Goal: Information Seeking & Learning: Learn about a topic

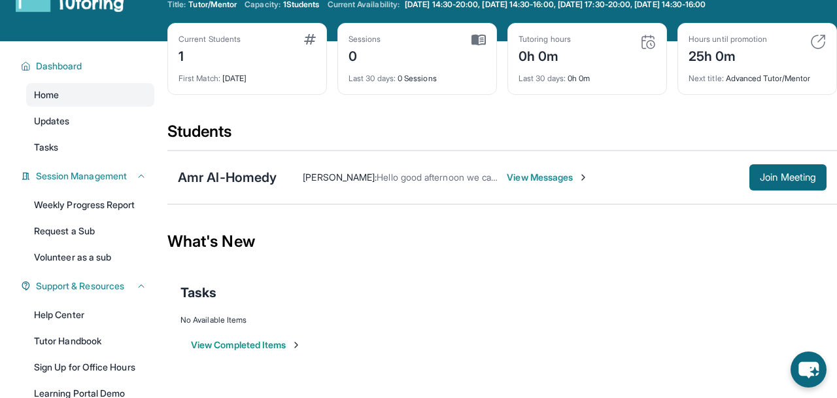
scroll to position [38, 0]
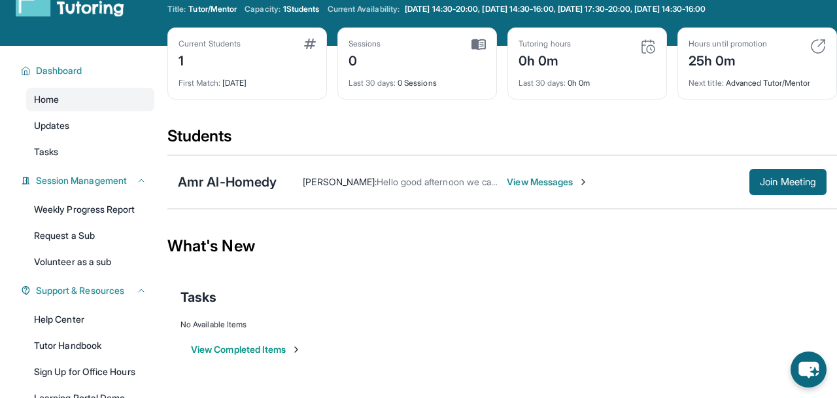
click at [551, 184] on span "View Messages" at bounding box center [548, 181] width 82 height 13
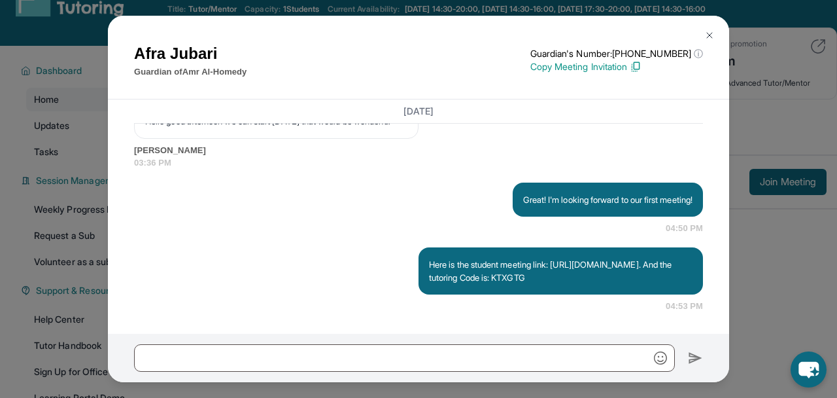
scroll to position [1435, 0]
click at [409, 207] on div "Great! I'm looking forward to our first meeting! 04:50 PM" at bounding box center [418, 208] width 569 height 52
click at [145, 48] on h1 "[PERSON_NAME]" at bounding box center [190, 54] width 112 height 24
drag, startPoint x: 223, startPoint y: 46, endPoint x: 130, endPoint y: 39, distance: 93.1
click at [130, 39] on div "[PERSON_NAME] Guardian of Amr Al-Homedy Guardian's Number: [PHONE_NUMBER] ⓘ Thi…" at bounding box center [418, 58] width 621 height 84
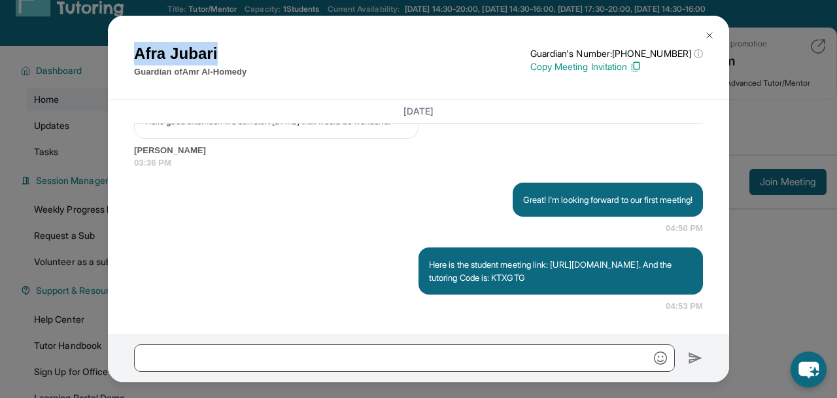
copy h1 "[PERSON_NAME]"
click at [547, 193] on p "Great! I'm looking forward to our first meeting!" at bounding box center [607, 199] width 169 height 13
click at [642, 66] on img at bounding box center [636, 67] width 12 height 12
click at [708, 33] on img at bounding box center [709, 35] width 10 height 10
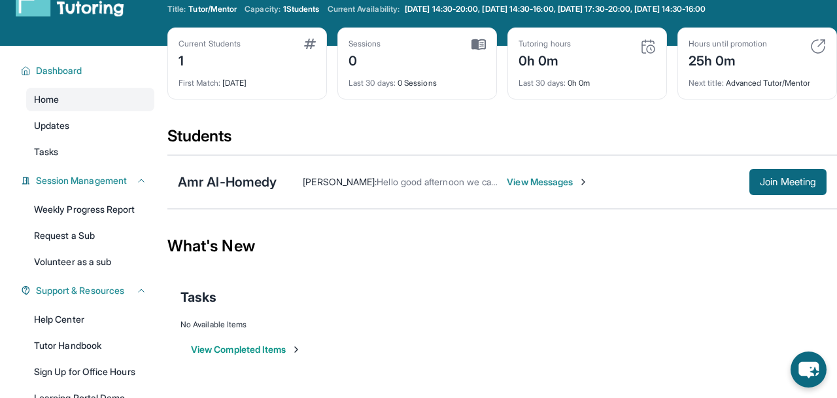
click at [534, 180] on span "View Messages" at bounding box center [548, 181] width 82 height 13
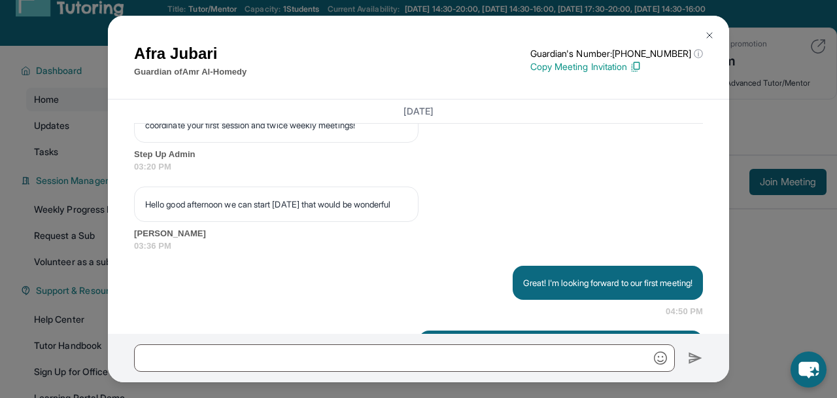
scroll to position [1258, 0]
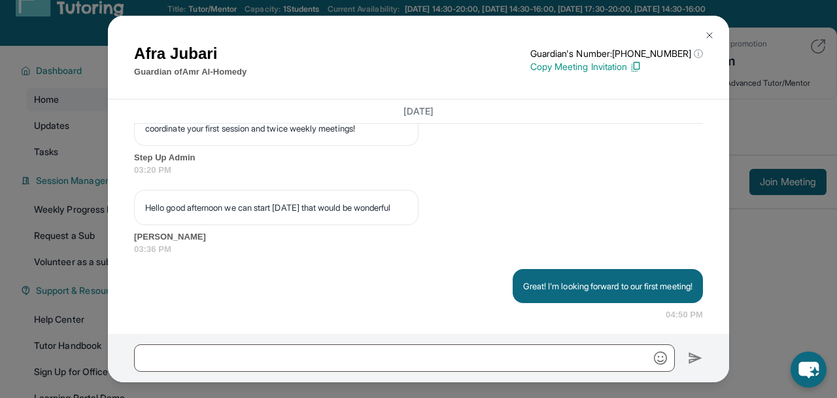
click at [315, 214] on p "Hello good afternoon we can start [DATE] that would be wonderful" at bounding box center [276, 207] width 262 height 13
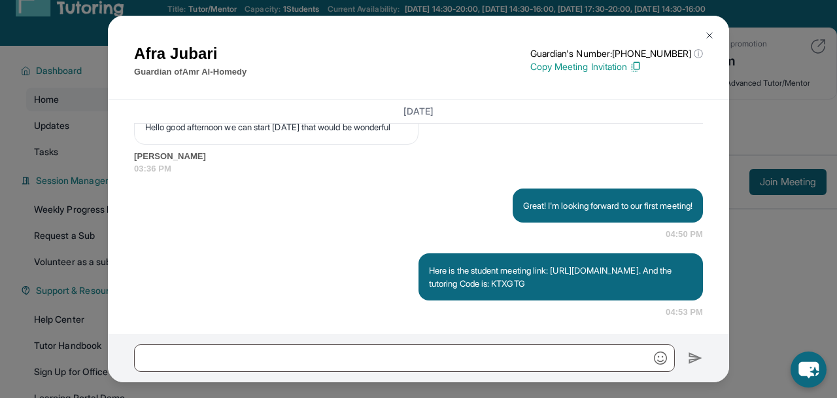
scroll to position [1435, 0]
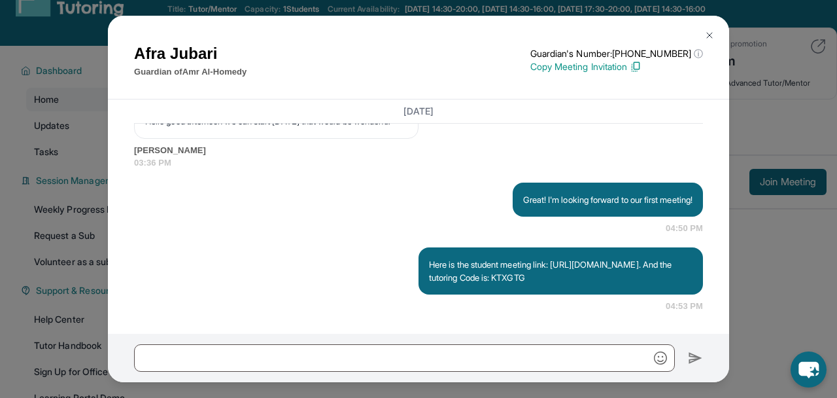
click at [708, 31] on img at bounding box center [709, 35] width 10 height 10
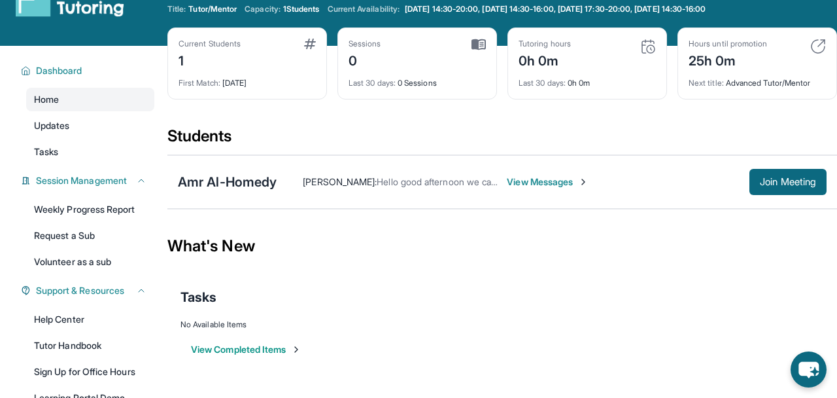
scroll to position [0, 0]
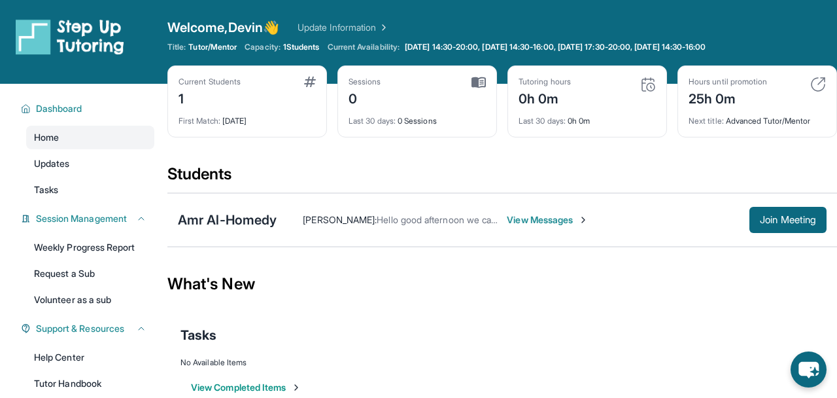
click at [241, 85] on div "Current Students" at bounding box center [210, 82] width 62 height 10
click at [584, 112] on div "Last 30 days : 0h 0m" at bounding box center [587, 117] width 137 height 18
click at [818, 82] on img at bounding box center [818, 85] width 16 height 16
click at [820, 81] on img at bounding box center [818, 85] width 16 height 16
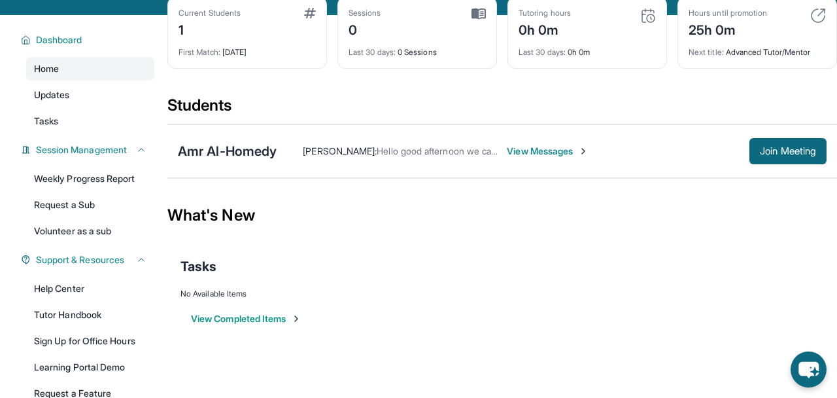
scroll to position [82, 0]
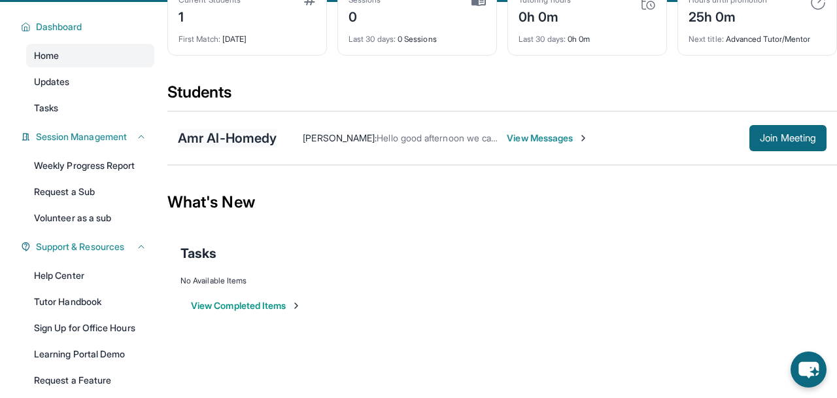
click at [242, 130] on div "Amr Al-Homedy" at bounding box center [227, 138] width 99 height 18
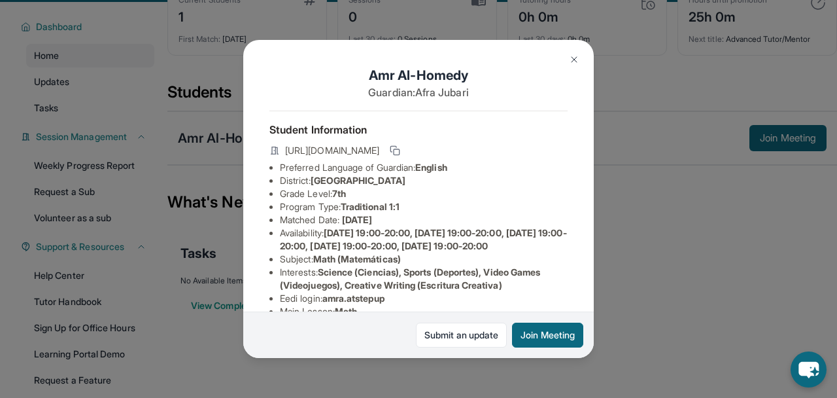
click at [565, 54] on button at bounding box center [574, 59] width 26 height 26
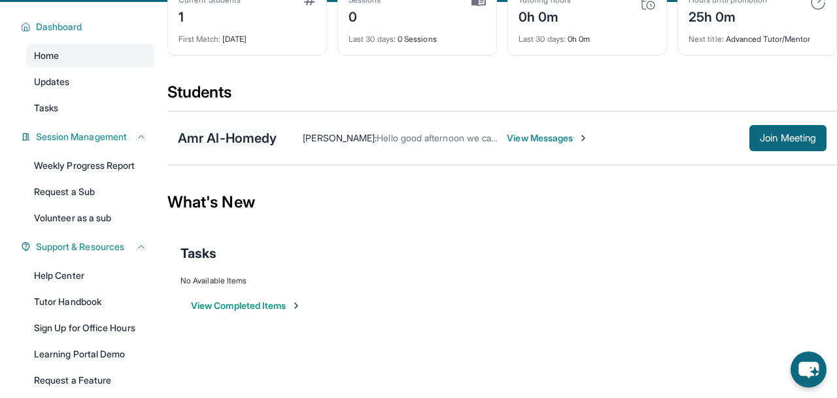
click at [213, 138] on div "Amr Al-Homedy" at bounding box center [227, 138] width 99 height 18
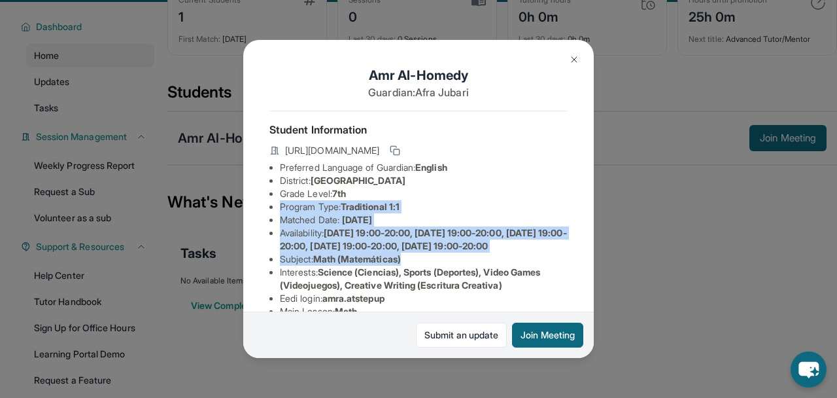
drag, startPoint x: 352, startPoint y: 189, endPoint x: 430, endPoint y: 267, distance: 110.1
click at [430, 267] on ul "Preferred Language of Guardian: English District: [GEOGRAPHIC_DATA] Unified Sch…" at bounding box center [418, 318] width 298 height 314
click at [430, 266] on li "Subject : Math (Matemáticas)" at bounding box center [424, 258] width 288 height 13
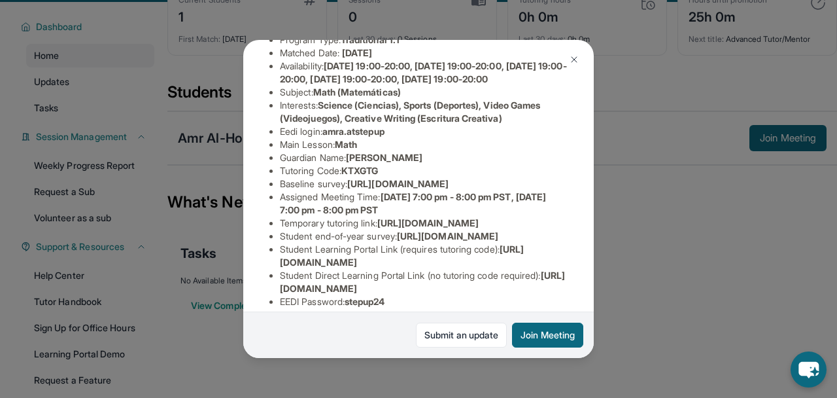
scroll to position [167, 464]
drag, startPoint x: 278, startPoint y: 209, endPoint x: 516, endPoint y: 233, distance: 239.3
click at [516, 233] on div "Amr Al-Homedy Guardian: [PERSON_NAME] Student Information [URL][DOMAIN_NAME] Pr…" at bounding box center [418, 199] width 351 height 318
copy span "[URL][DOMAIN_NAME]"
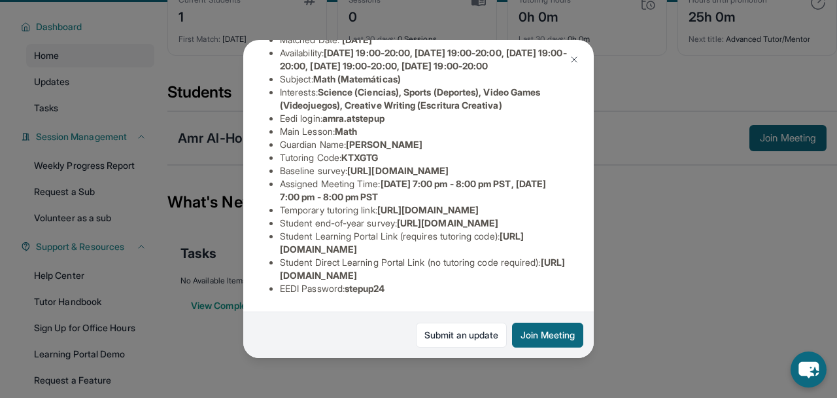
scroll to position [192, 0]
click at [449, 203] on li "Assigned Meeting Time : [DATE] 7:00 pm - 8:00 pm PST, [DATE] 7:00 pm - 8:00 pm …" at bounding box center [424, 190] width 288 height 26
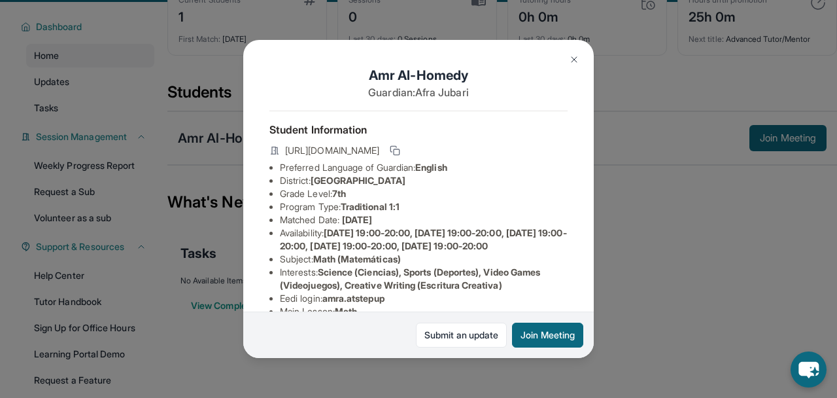
click at [575, 58] on img at bounding box center [574, 59] width 10 height 10
